Goal: Task Accomplishment & Management: Manage account settings

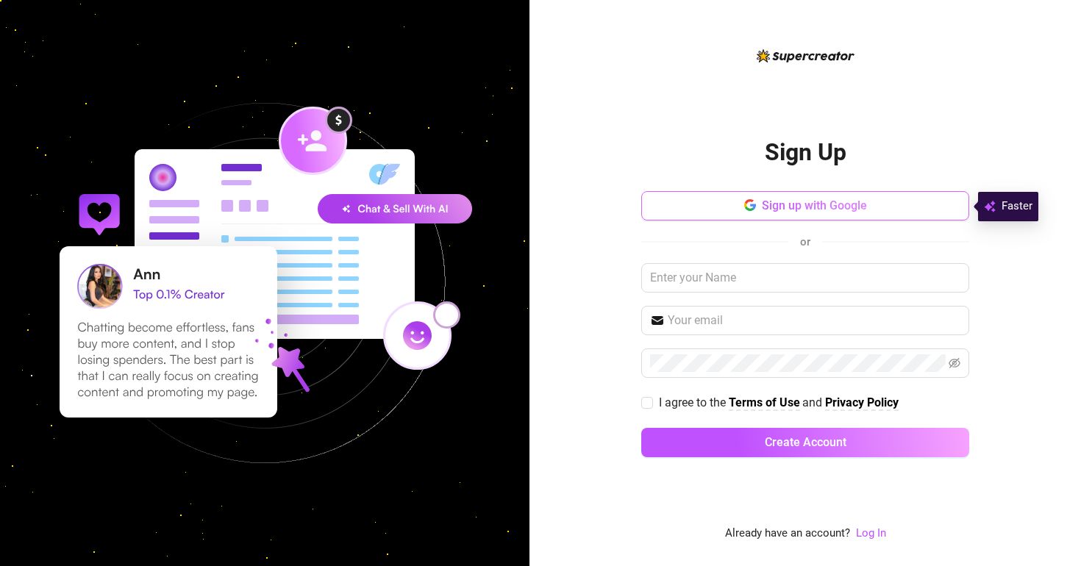
click at [744, 198] on span "button" at bounding box center [750, 205] width 12 height 14
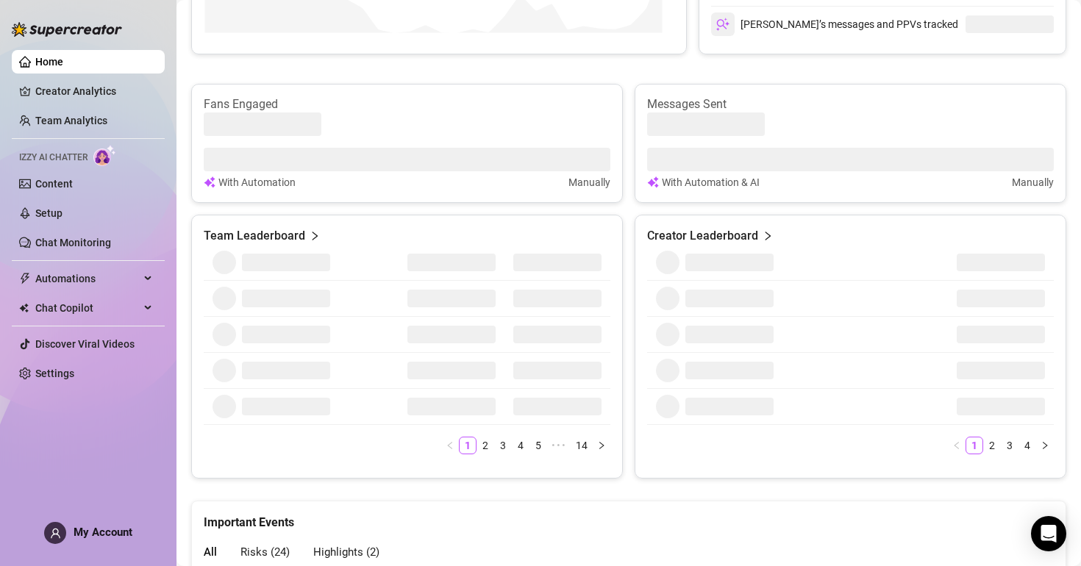
scroll to position [29, 0]
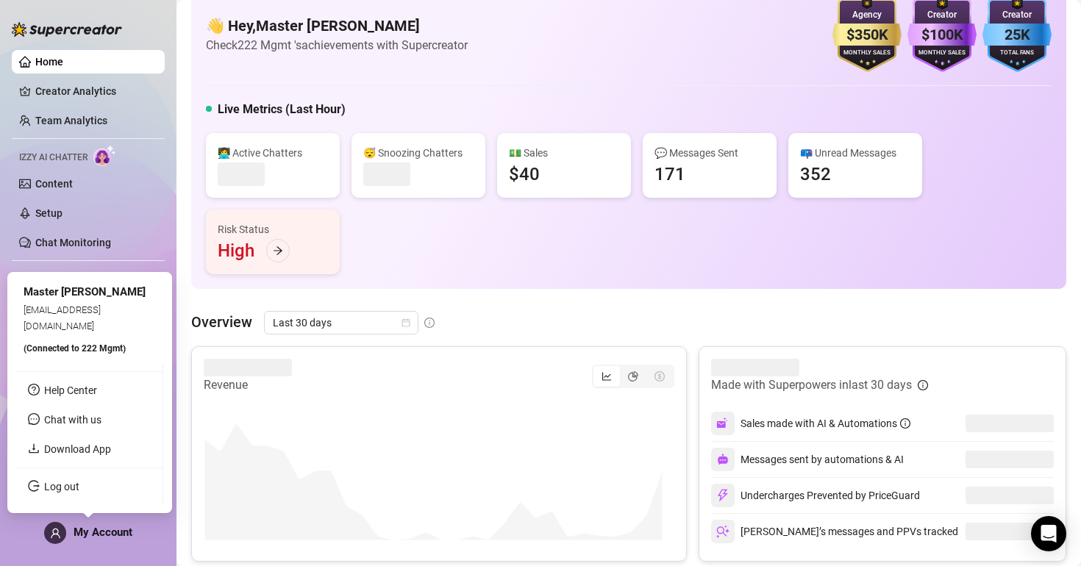
click at [60, 543] on div "My Account" at bounding box center [88, 533] width 88 height 22
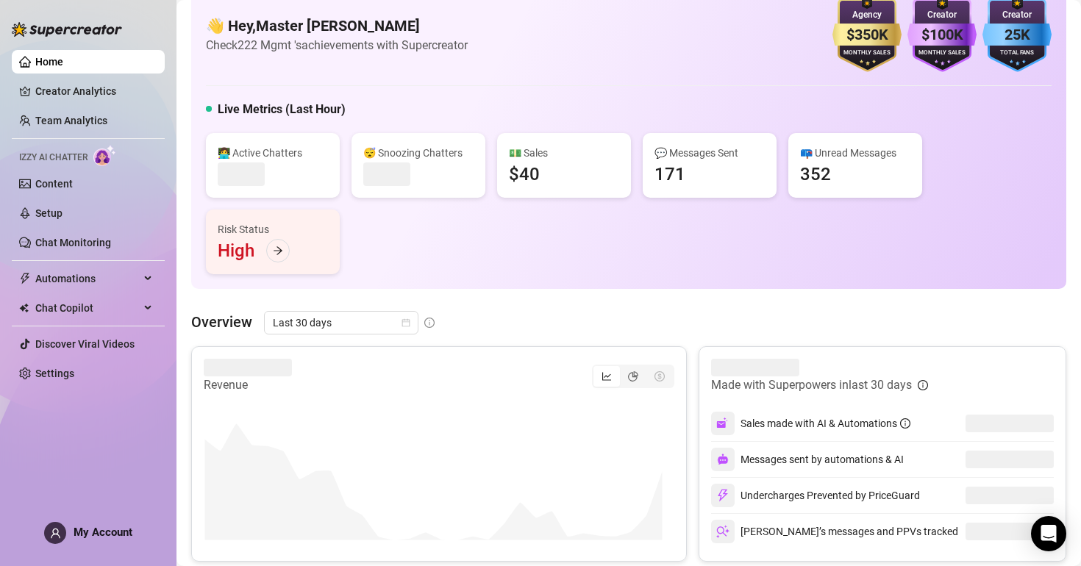
drag, startPoint x: 61, startPoint y: 457, endPoint x: 118, endPoint y: 481, distance: 61.6
click at [62, 457] on div "Home Creator Analytics Team Analytics Izzy AI Chatter Content Setup Chat Monito…" at bounding box center [88, 276] width 153 height 553
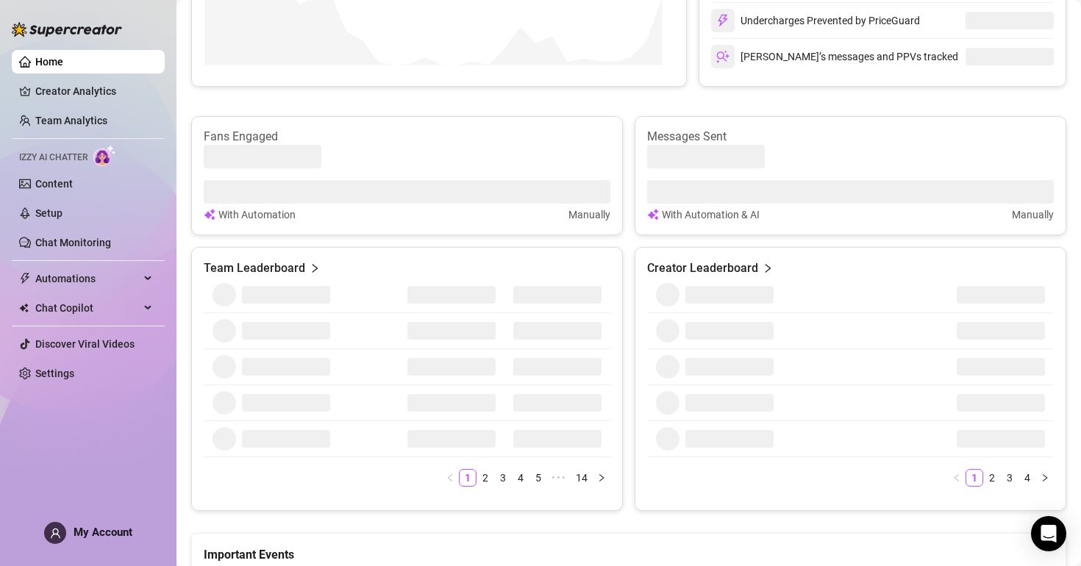
scroll to position [0, 0]
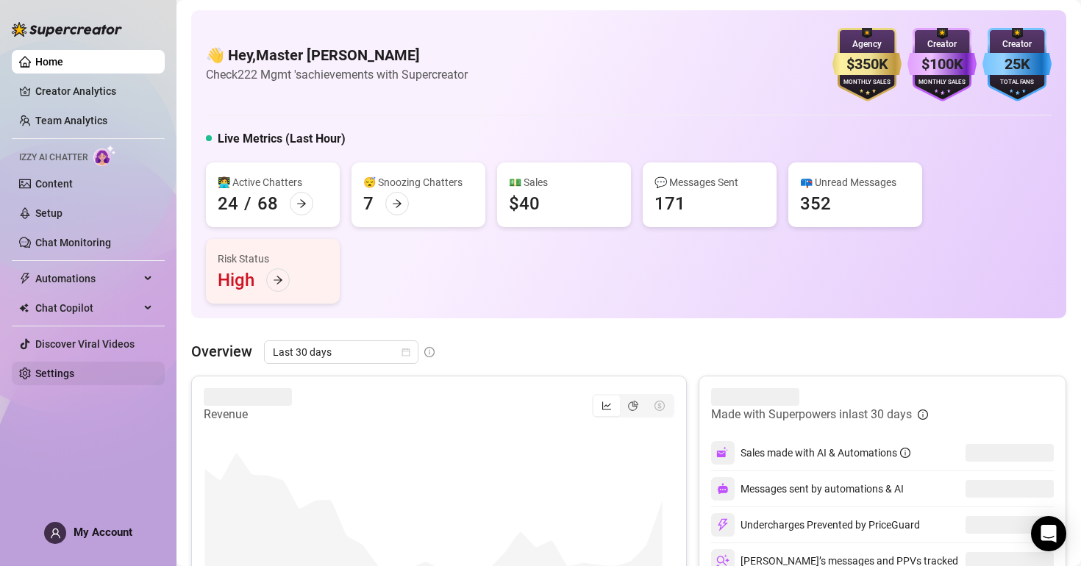
click at [71, 375] on link "Settings" at bounding box center [54, 374] width 39 height 12
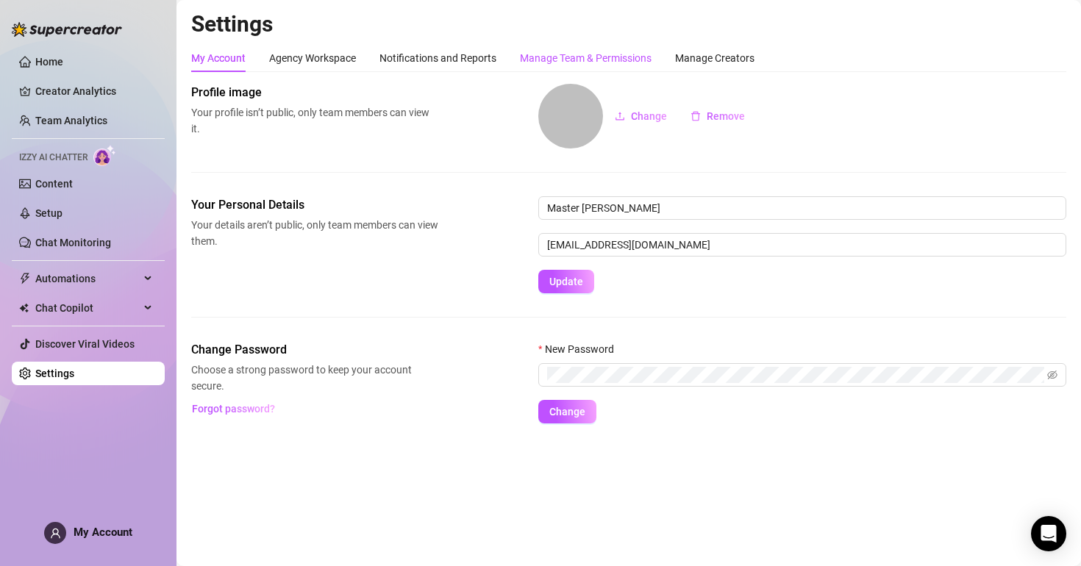
click at [544, 64] on div "Manage Team & Permissions" at bounding box center [586, 58] width 132 height 16
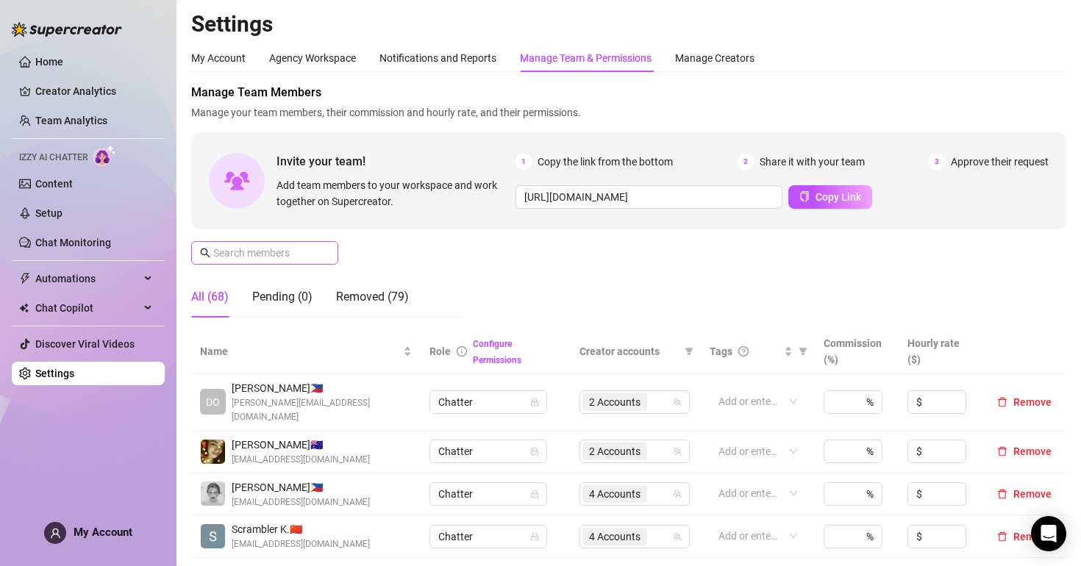
drag, startPoint x: 247, startPoint y: 231, endPoint x: 249, endPoint y: 243, distance: 12.7
click at [247, 232] on div "Manage Team Members Manage your team members, their commission and hourly rate,…" at bounding box center [628, 207] width 875 height 246
click at [250, 248] on input "text" at bounding box center [265, 253] width 104 height 16
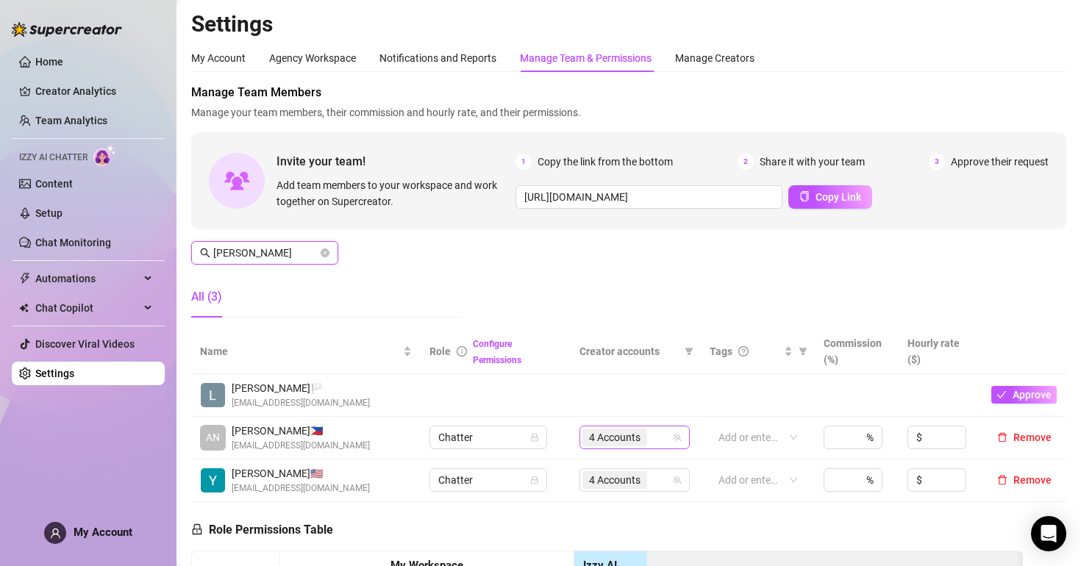
click at [615, 437] on span "4 Accounts" at bounding box center [614, 437] width 51 height 16
type input "anna"
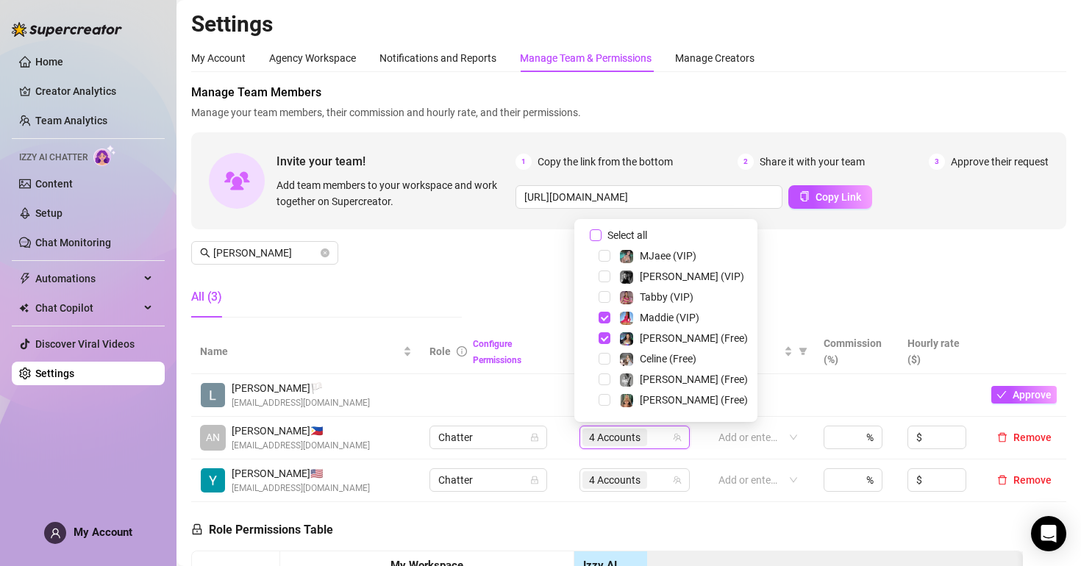
click at [592, 234] on input "Select all" at bounding box center [596, 235] width 12 height 12
checkbox input "false"
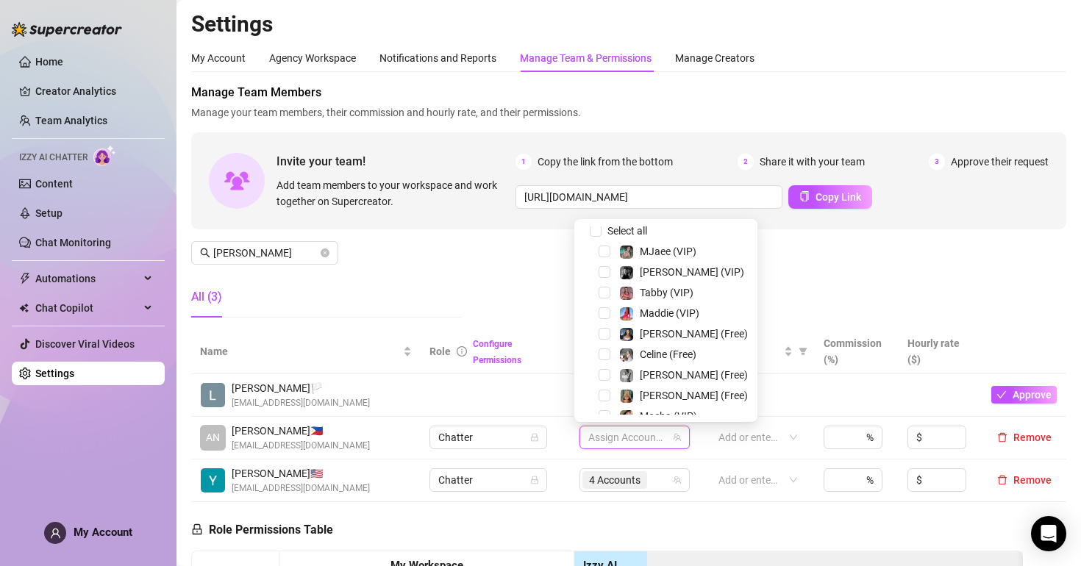
scroll to position [223, 0]
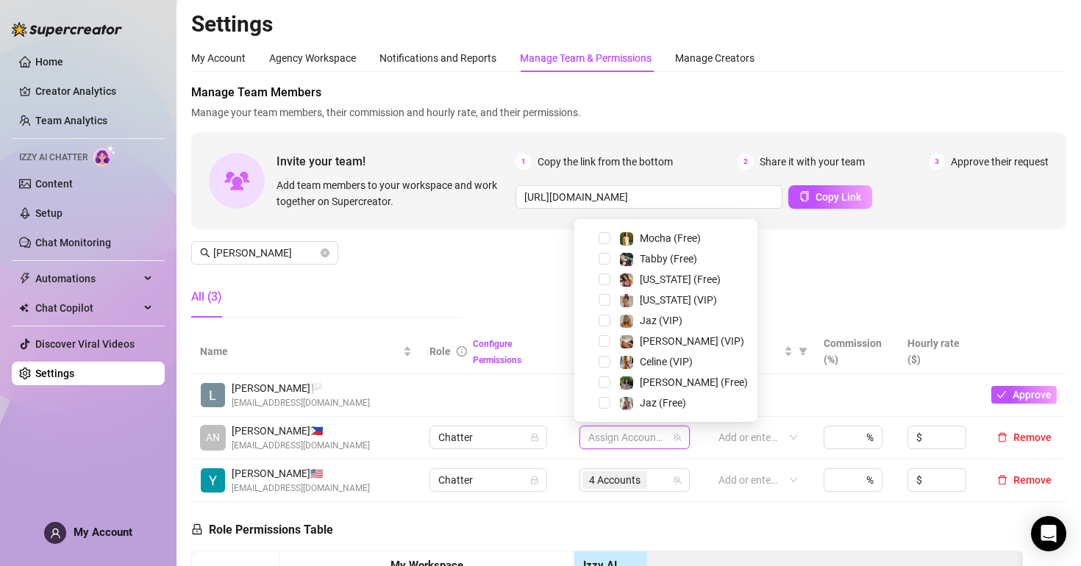
click at [612, 398] on div "Jaz (Free)" at bounding box center [666, 403] width 176 height 18
click at [607, 401] on span "Select tree node" at bounding box center [604, 403] width 12 height 12
click at [604, 323] on span "Select tree node" at bounding box center [604, 321] width 12 height 12
click at [813, 277] on div "Manage Team Members Manage your team members, their commission and hourly rate,…" at bounding box center [628, 207] width 875 height 246
